Goal: Information Seeking & Learning: Learn about a topic

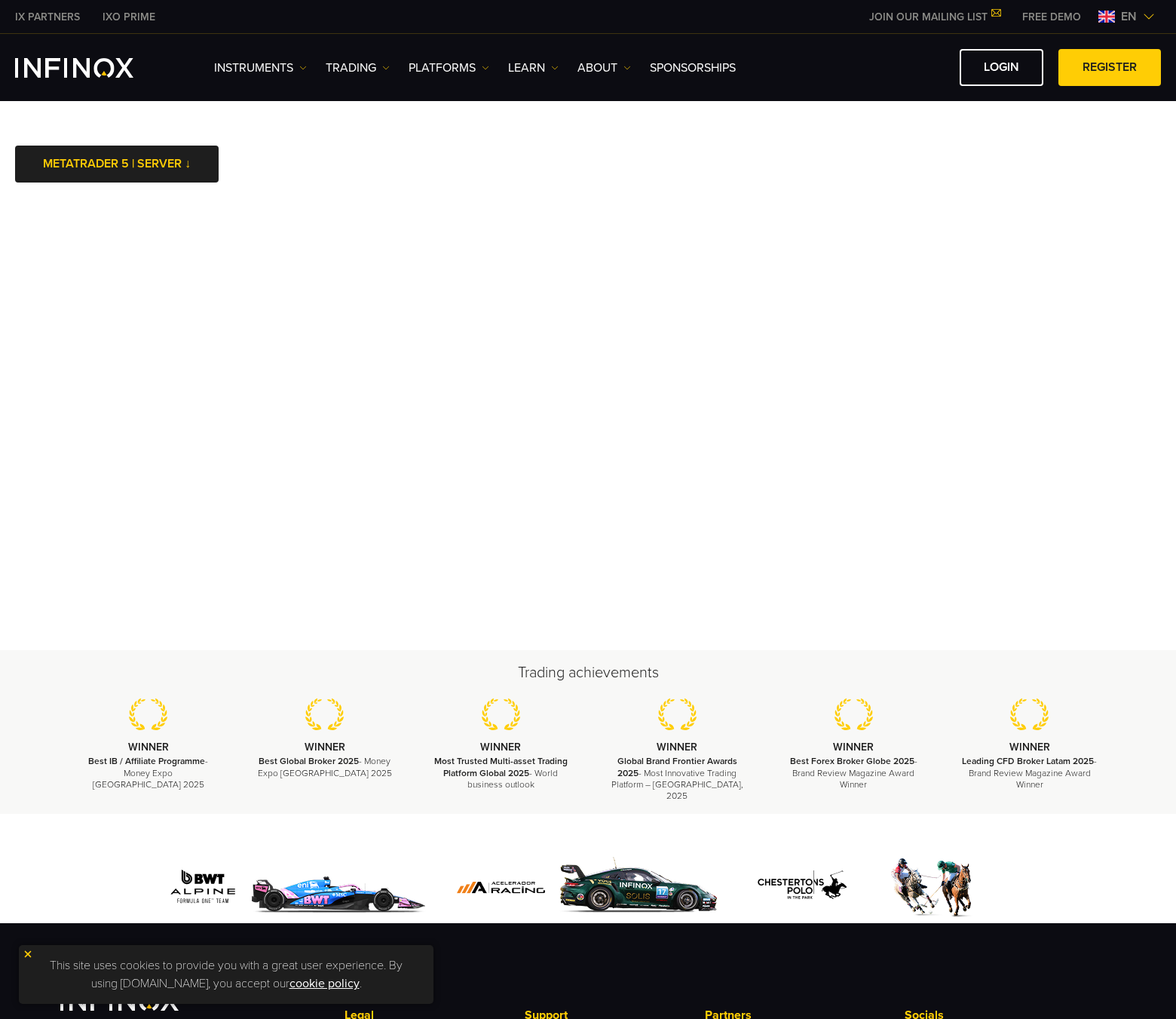
click at [349, 652] on div "Trading achievements WINNER Best IB / Affiliate Programme - Money Expo [GEOGRAP…" at bounding box center [588, 731] width 1176 height 164
click at [30, 837] on div at bounding box center [588, 868] width 1176 height 110
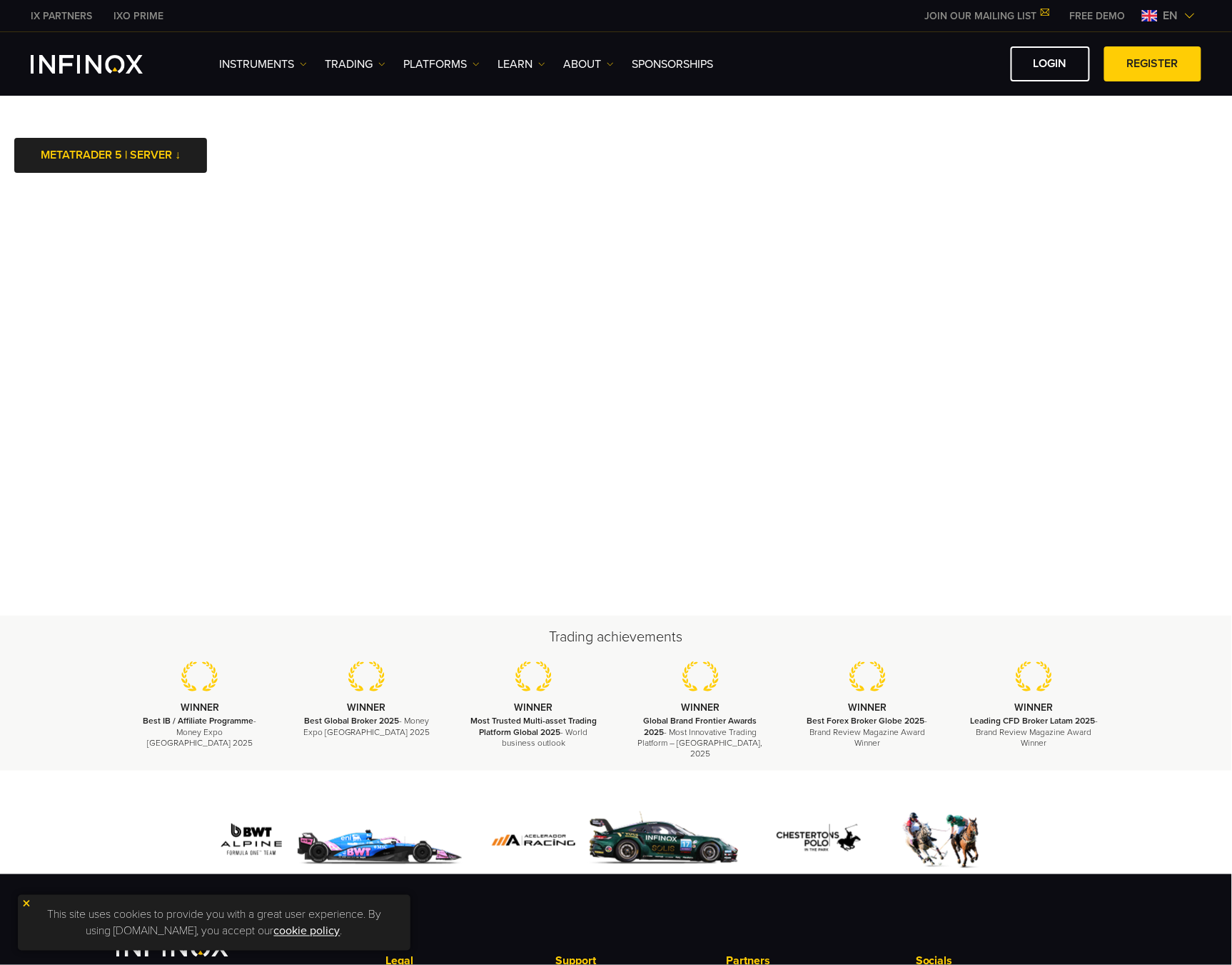
click at [70, 834] on div at bounding box center [616, 822] width 1232 height 104
click at [79, 665] on div "Trading achievements WINNER Best IB / Affiliate Programme - Money Expo [GEOGRAP…" at bounding box center [616, 693] width 1232 height 155
click at [92, 788] on div at bounding box center [616, 822] width 1232 height 104
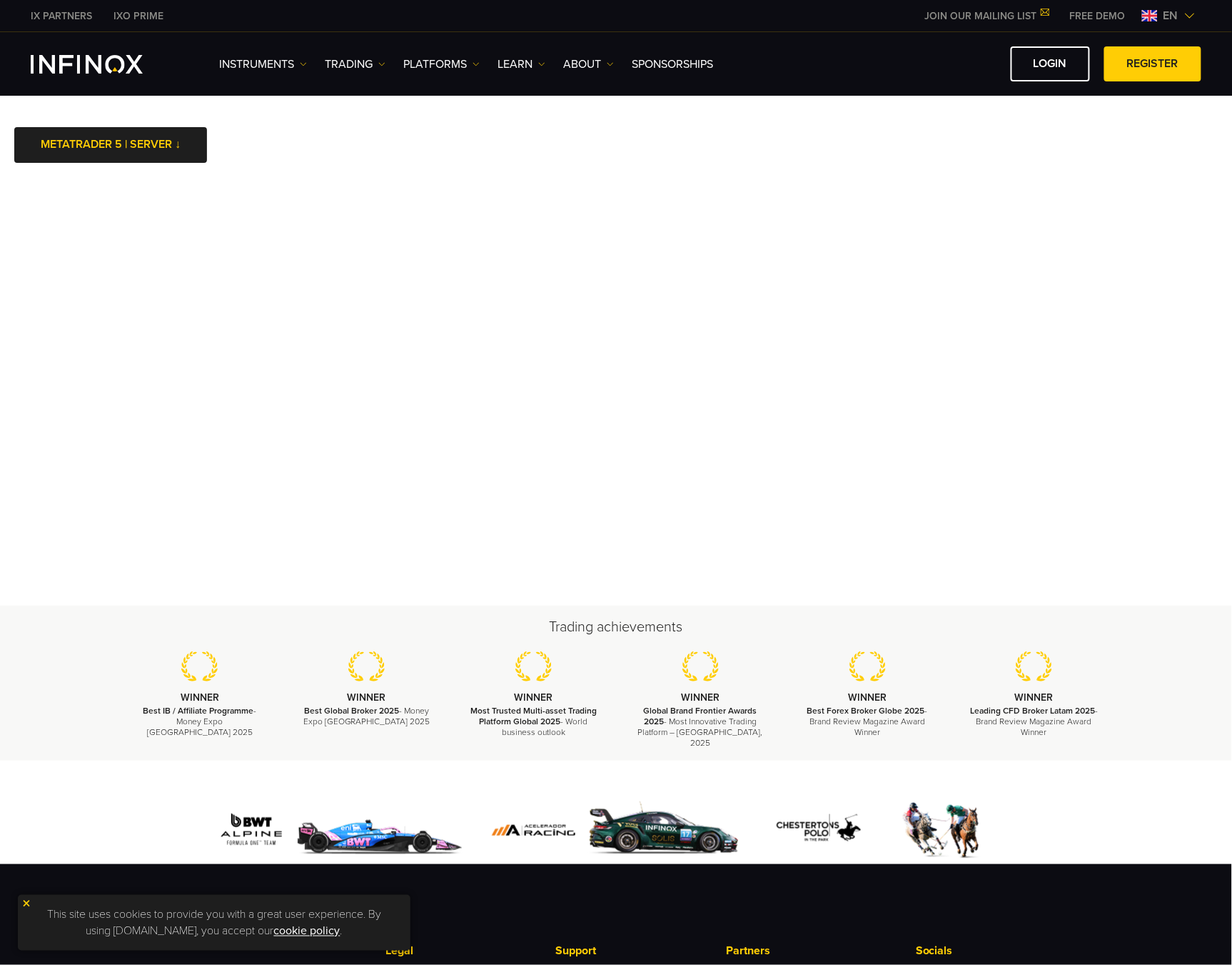
click at [76, 792] on div at bounding box center [616, 813] width 1232 height 104
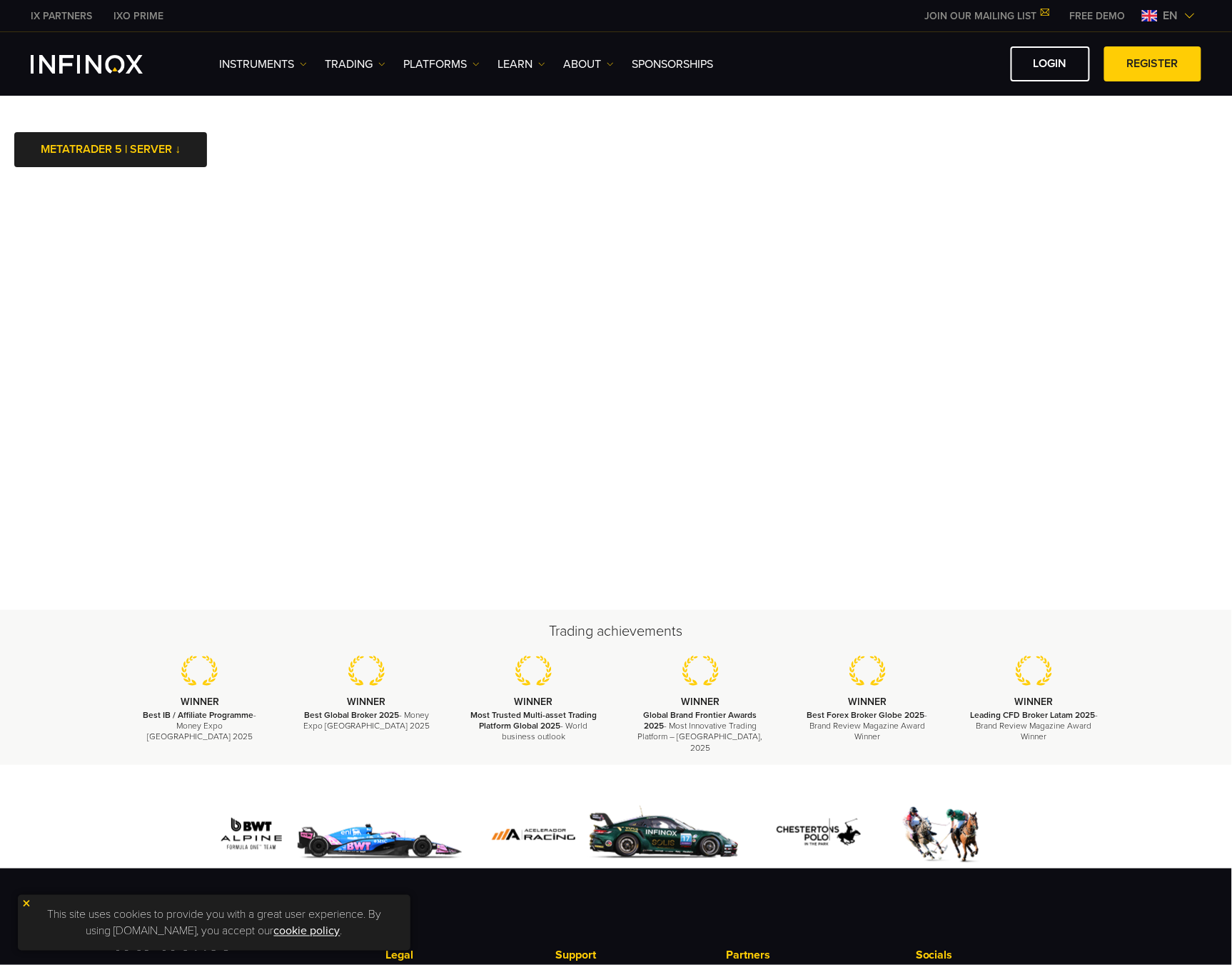
click at [57, 792] on div at bounding box center [616, 817] width 1232 height 104
click at [25, 903] on img at bounding box center [26, 904] width 10 height 10
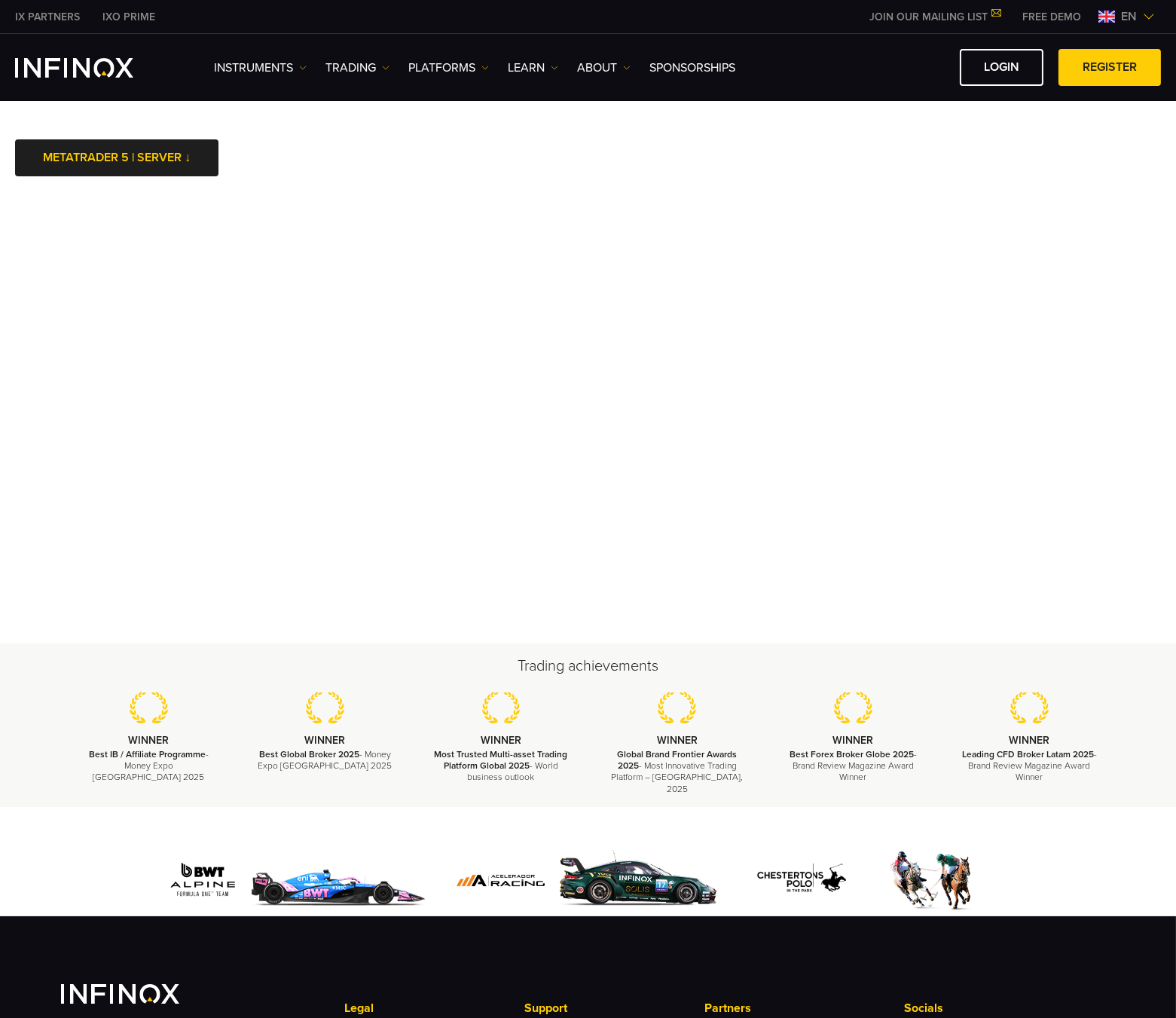
click at [1052, 852] on div at bounding box center [588, 881] width 1055 height 72
click at [36, 841] on div at bounding box center [588, 862] width 1176 height 110
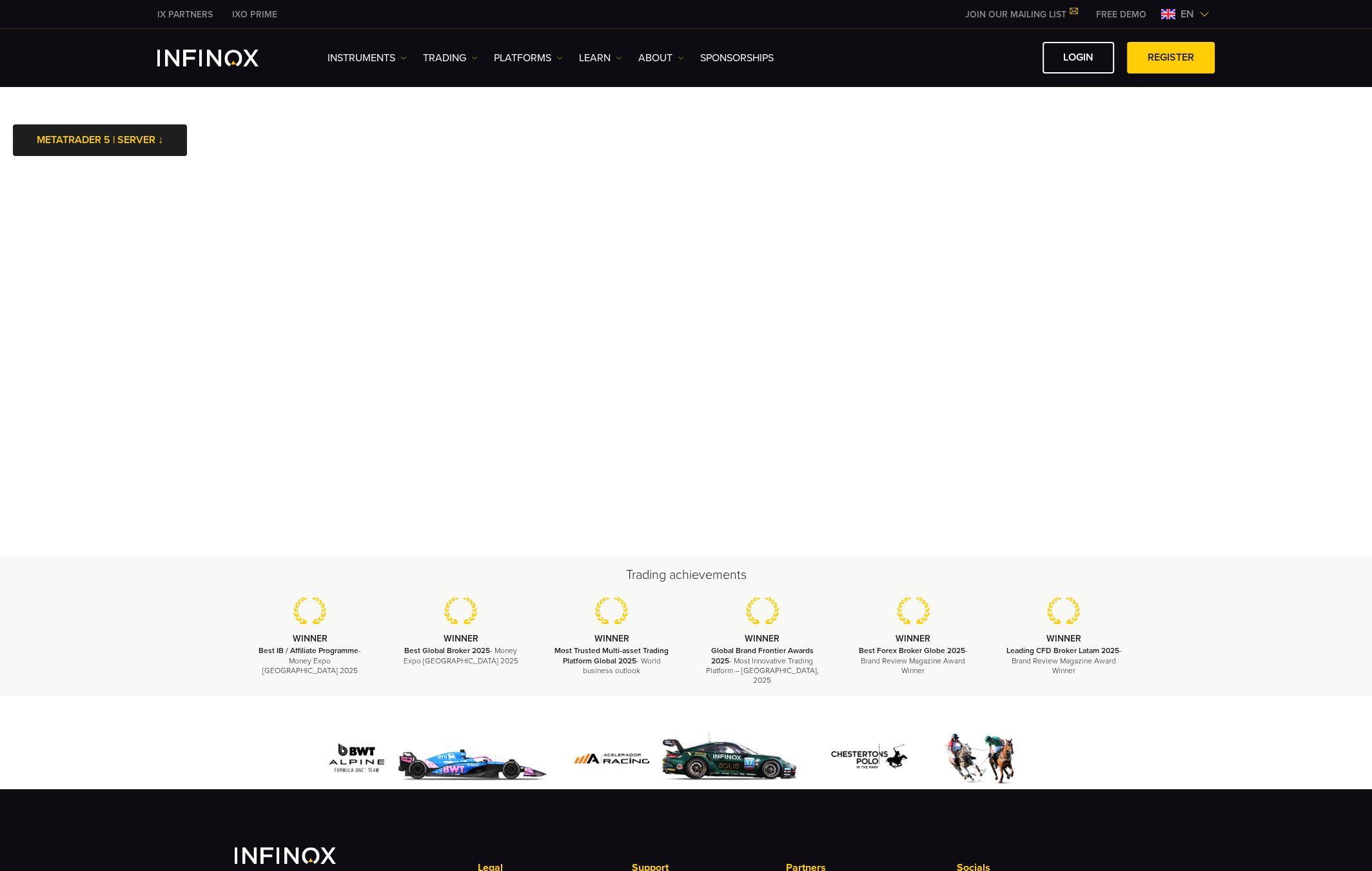
click at [113, 620] on div "Trading achievements WINNER Best IB / Affiliate Programme - Money Expo [GEOGRAP…" at bounding box center [686, 625] width 1372 height 140
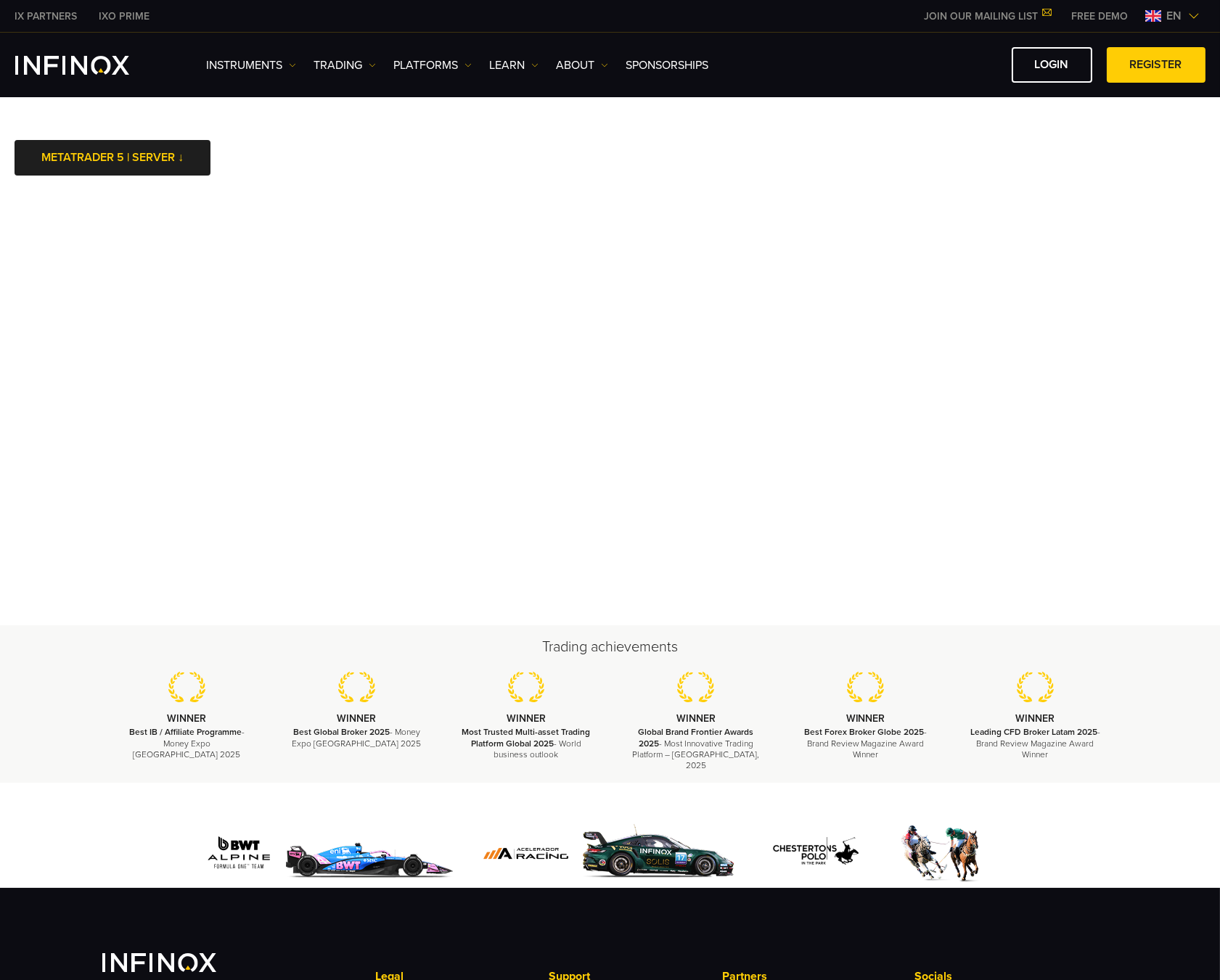
click at [67, 809] on div at bounding box center [610, 835] width 1220 height 105
